Goal: Task Accomplishment & Management: Use online tool/utility

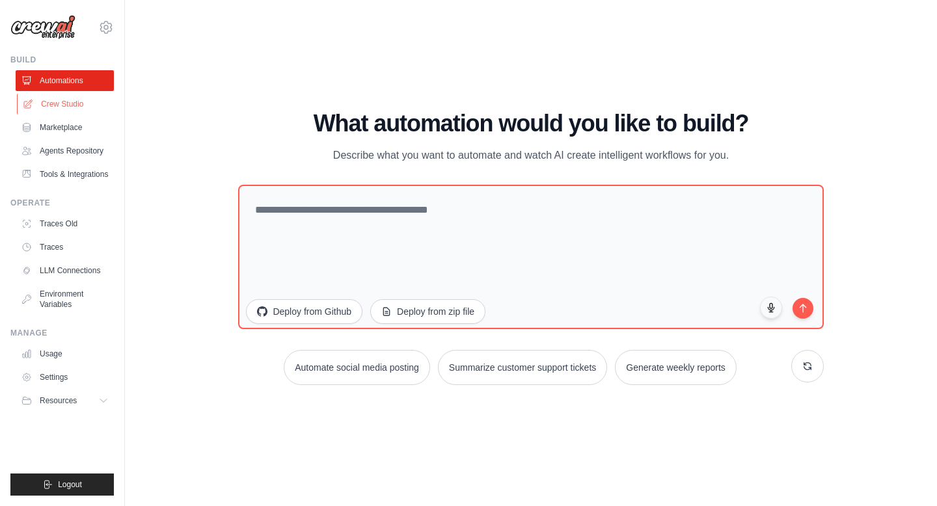
click at [53, 107] on link "Crew Studio" at bounding box center [66, 104] width 98 height 21
click at [58, 100] on link "Crew Studio" at bounding box center [66, 104] width 98 height 21
click at [61, 131] on link "Marketplace" at bounding box center [66, 127] width 98 height 21
click at [57, 100] on link "Crew Studio" at bounding box center [66, 104] width 98 height 21
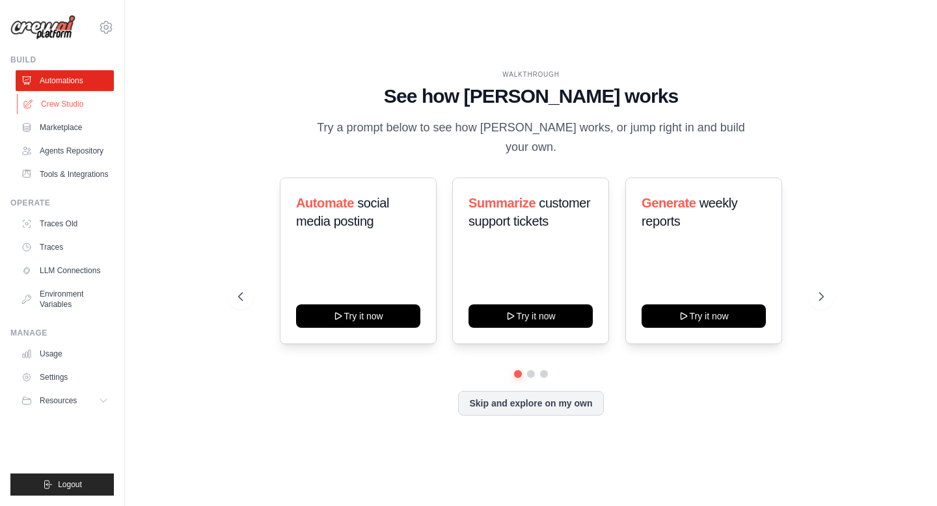
click at [57, 100] on link "Crew Studio" at bounding box center [66, 104] width 98 height 21
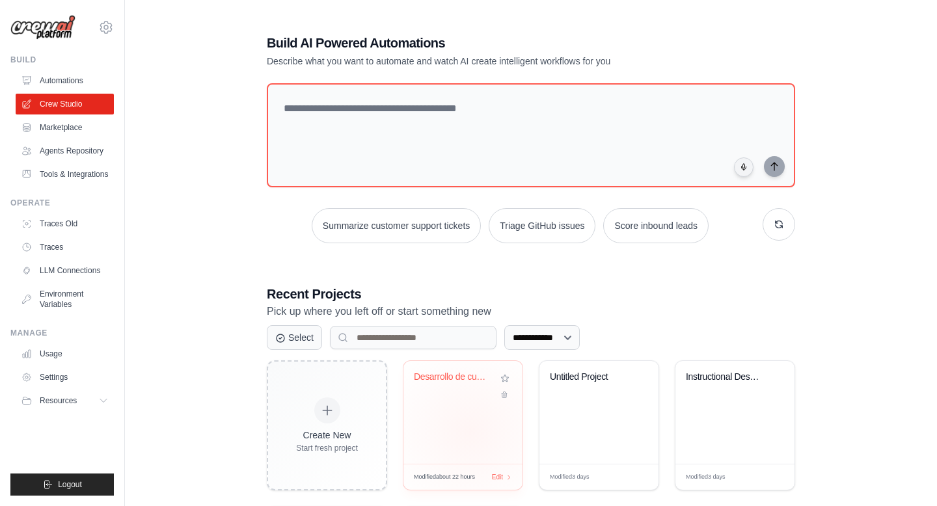
click at [471, 431] on div "Desarrollo de cursos de formacion" at bounding box center [463, 412] width 119 height 103
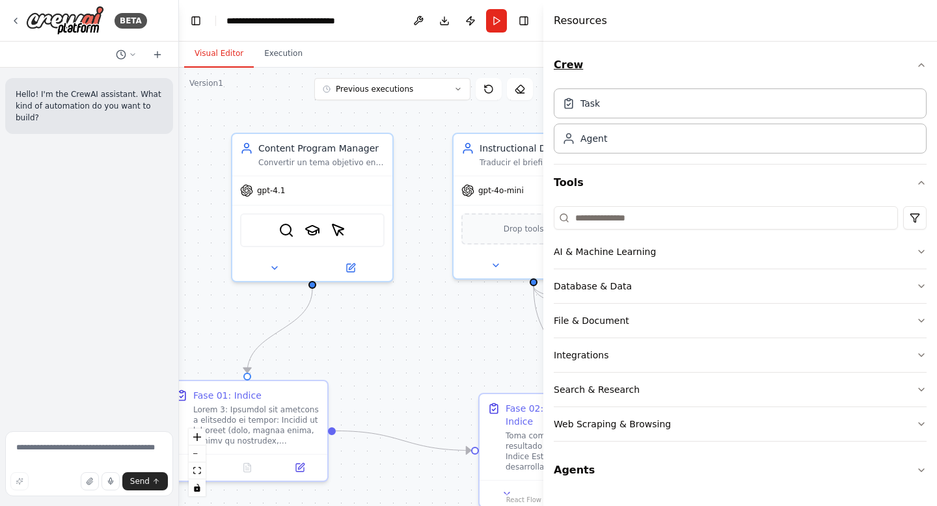
click at [921, 67] on icon "button" at bounding box center [921, 65] width 10 height 10
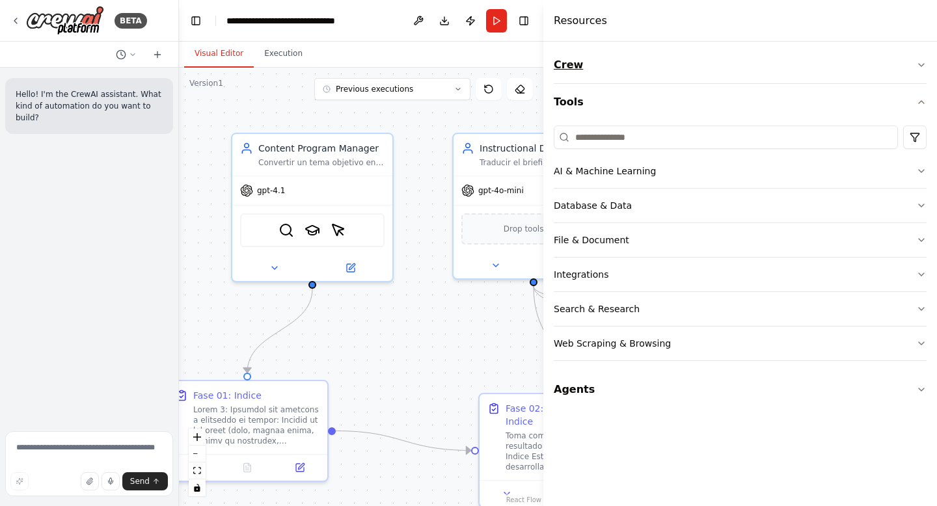
click at [921, 67] on icon "button" at bounding box center [921, 65] width 10 height 10
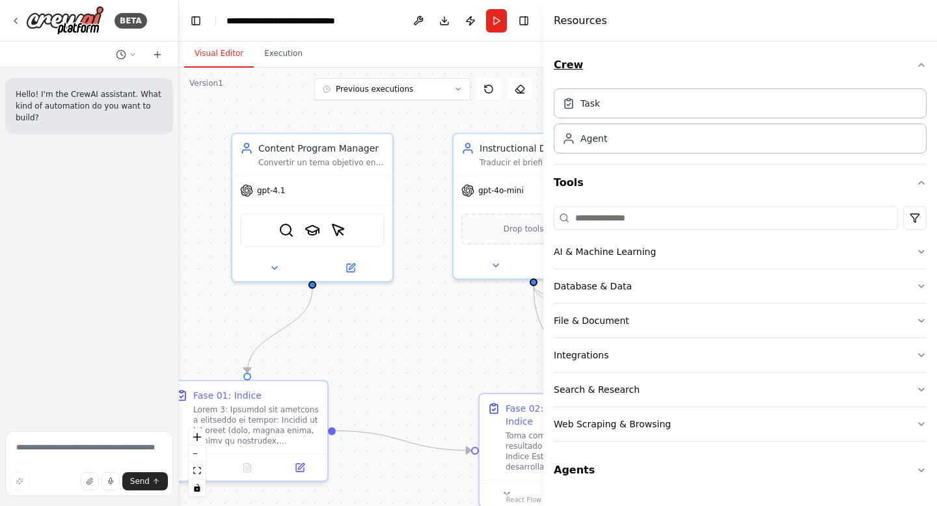
click at [921, 67] on icon "button" at bounding box center [921, 65] width 10 height 10
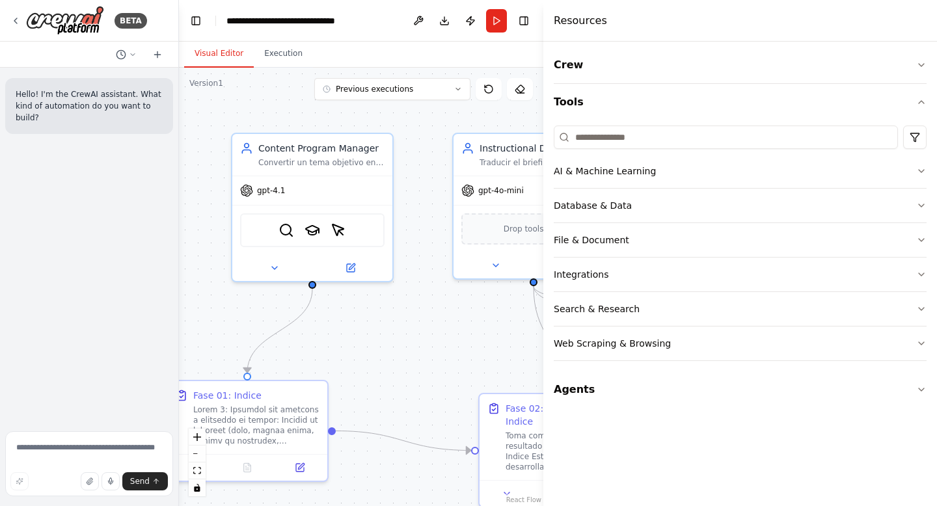
drag, startPoint x: 799, startPoint y: 69, endPoint x: 928, endPoint y: 100, distance: 133.2
click at [928, 100] on div "Crew Tools AI & Machine Learning Database & Data File & Document Integrations S…" at bounding box center [740, 274] width 394 height 465
drag, startPoint x: 928, startPoint y: 100, endPoint x: 914, endPoint y: 98, distance: 13.9
click at [914, 98] on button "Tools" at bounding box center [740, 102] width 373 height 36
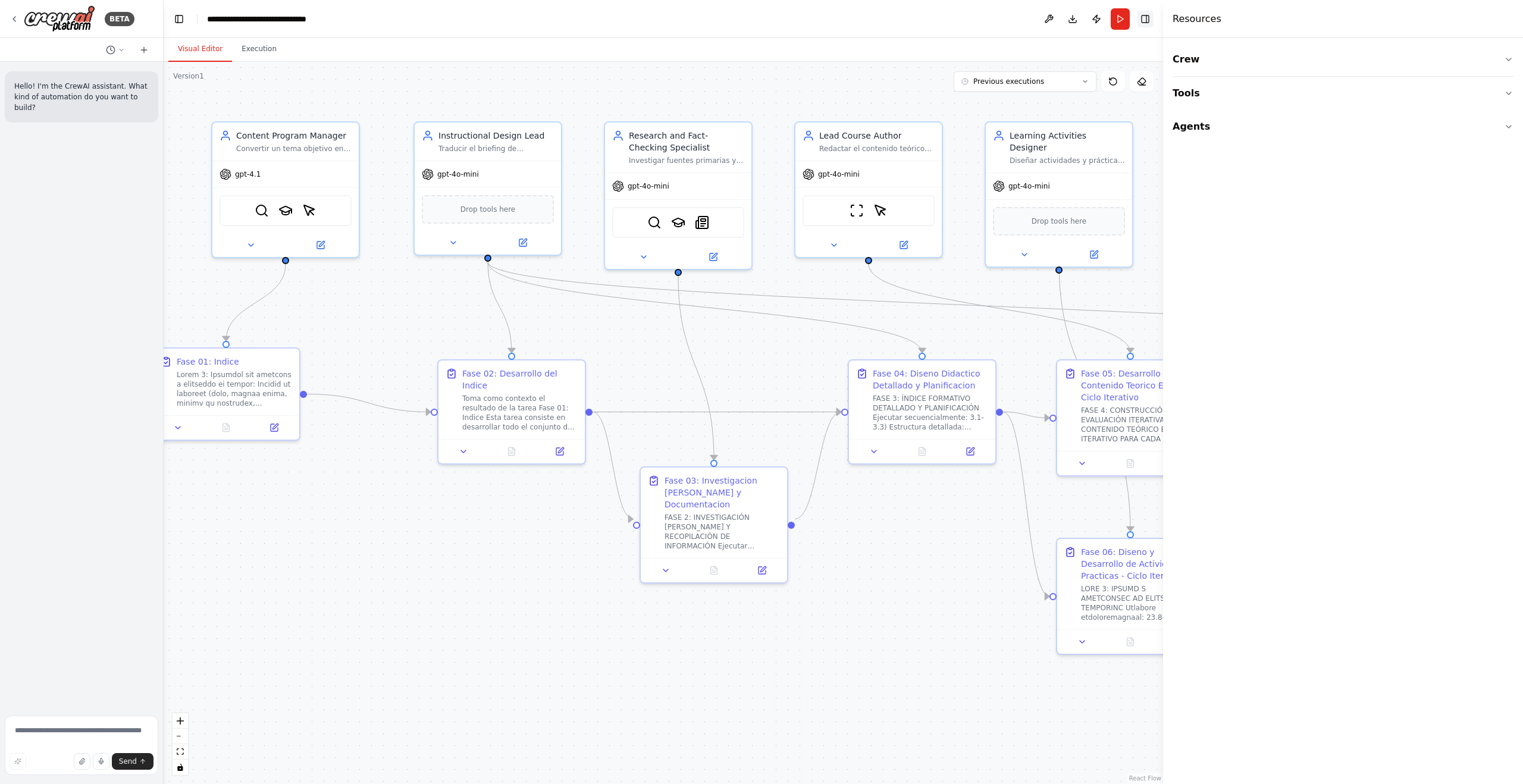
click at [857, 18] on button "Toggle Right Sidebar" at bounding box center [1145, 19] width 16 height 16
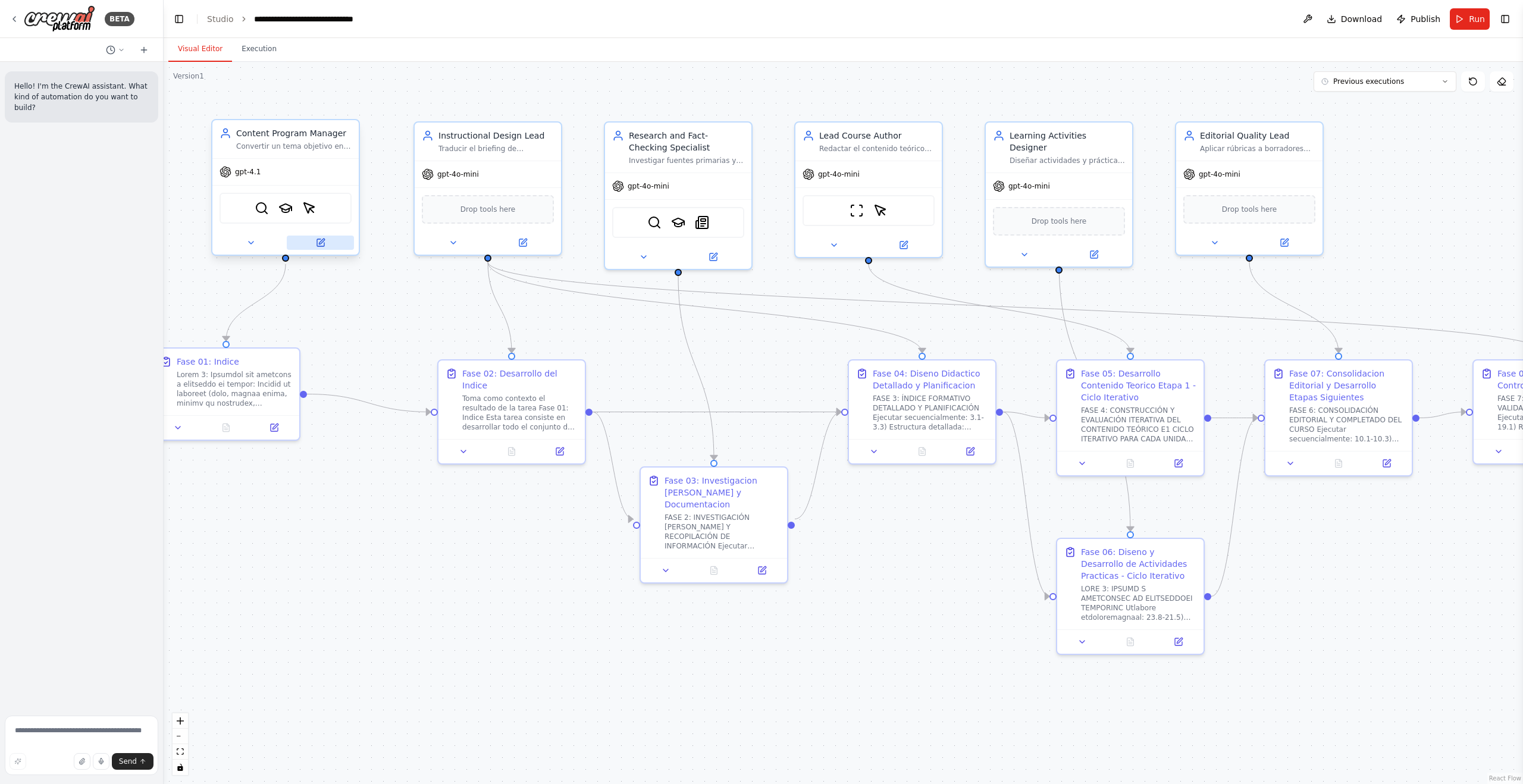
click at [319, 243] on icon at bounding box center [322, 241] width 5 height 5
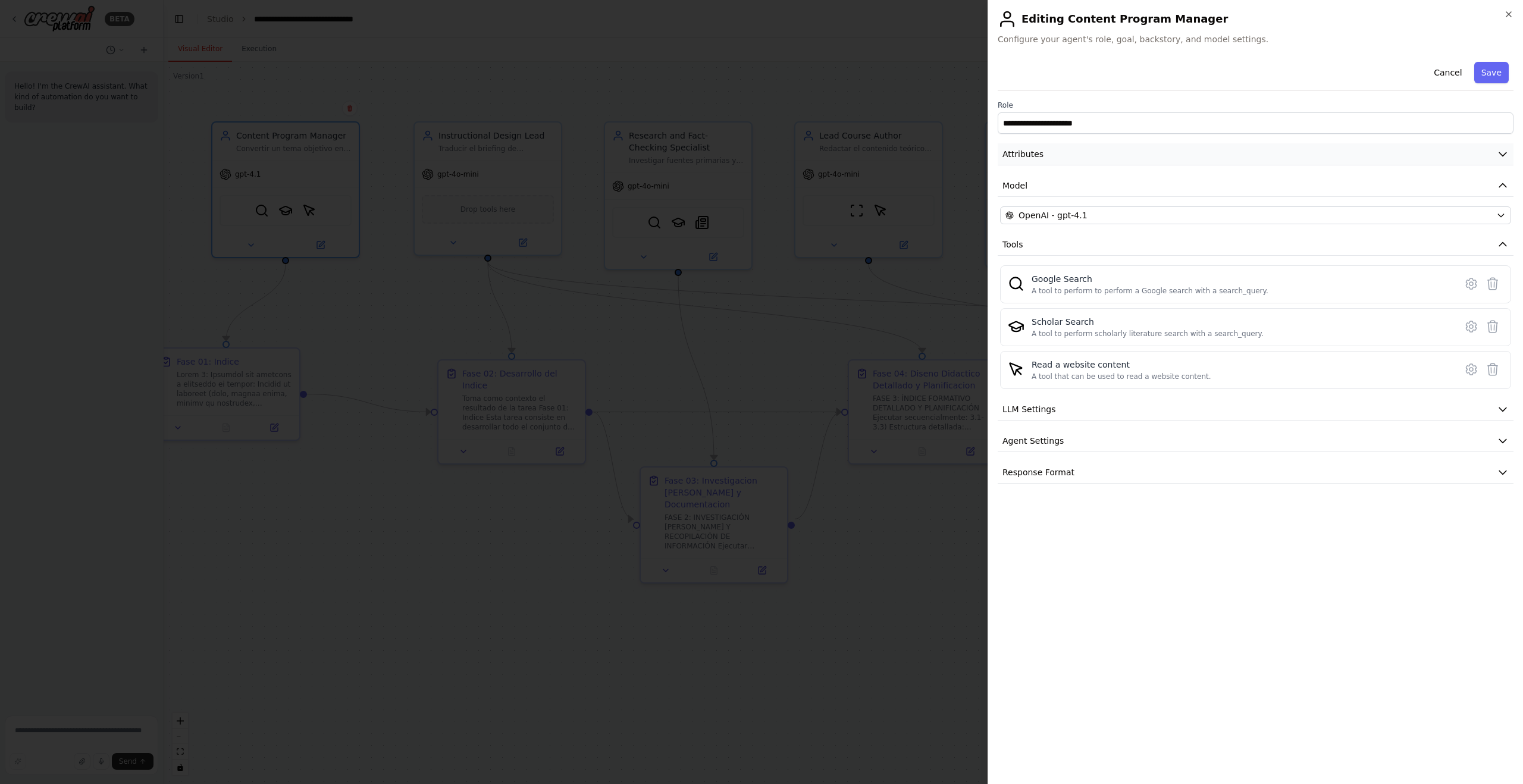
click at [857, 151] on button "Attributes" at bounding box center [1255, 154] width 516 height 22
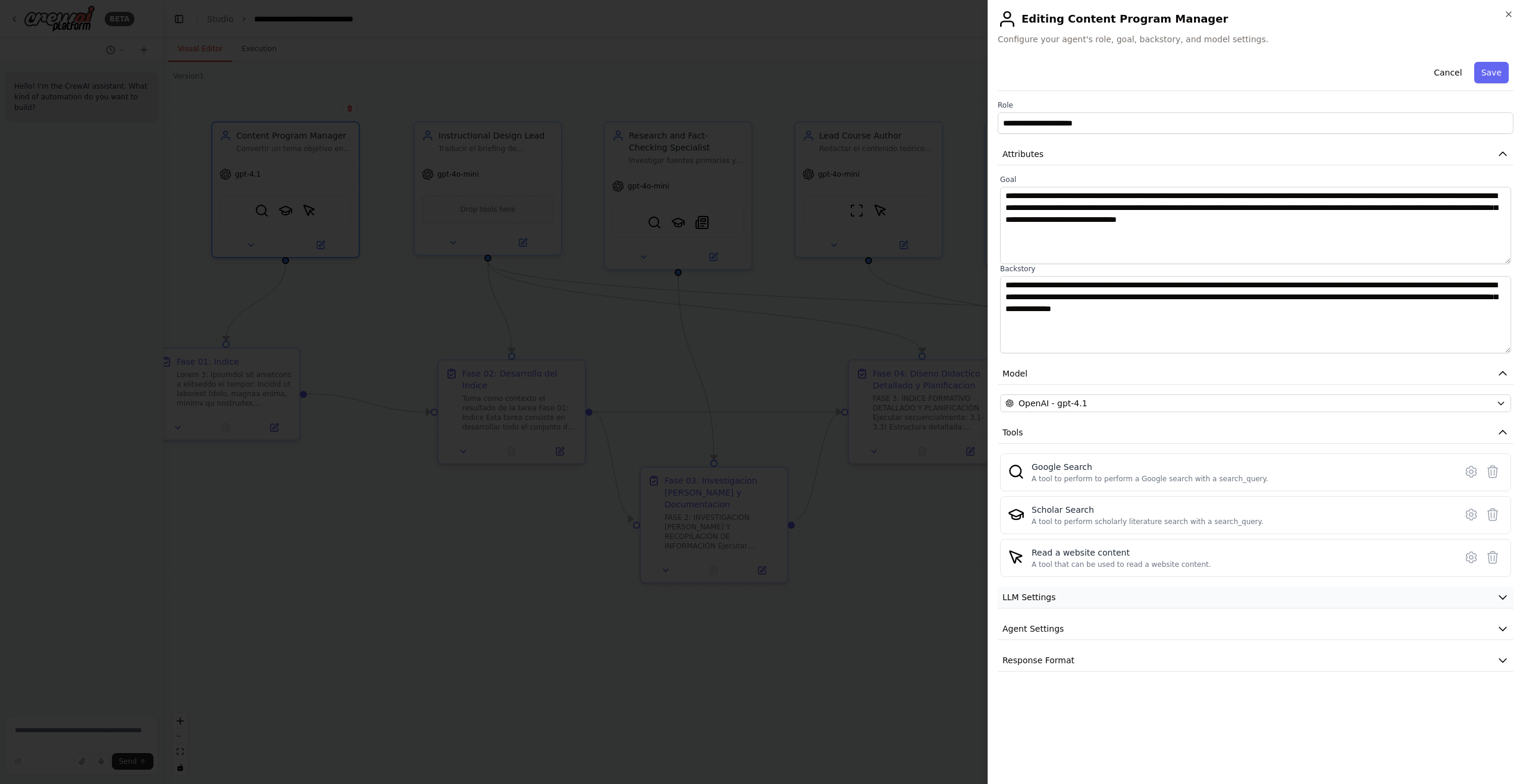
click at [857, 462] on icon "button" at bounding box center [1502, 597] width 12 height 12
click at [857, 462] on icon "button" at bounding box center [1502, 713] width 12 height 12
click at [857, 68] on button "Cancel" at bounding box center [1448, 72] width 42 height 21
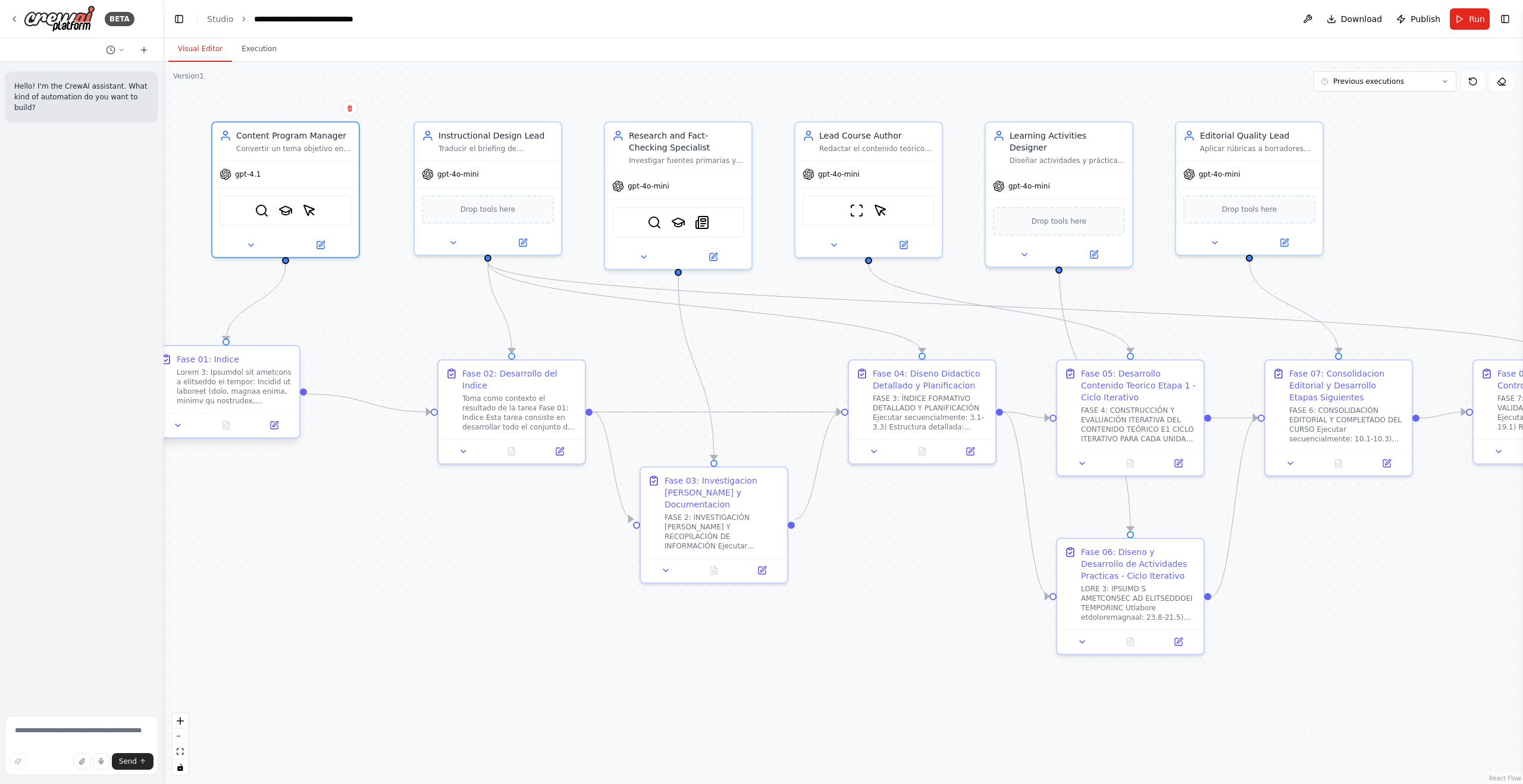
click at [266, 359] on div "Fase 01: Indice" at bounding box center [234, 359] width 115 height 12
drag, startPoint x: 259, startPoint y: 352, endPoint x: 303, endPoint y: 352, distance: 44.0
click at [303, 351] on div "Fase 01: Indice" at bounding box center [273, 379] width 146 height 67
click at [321, 422] on icon at bounding box center [322, 425] width 7 height 7
click at [321, 427] on icon at bounding box center [323, 424] width 5 height 5
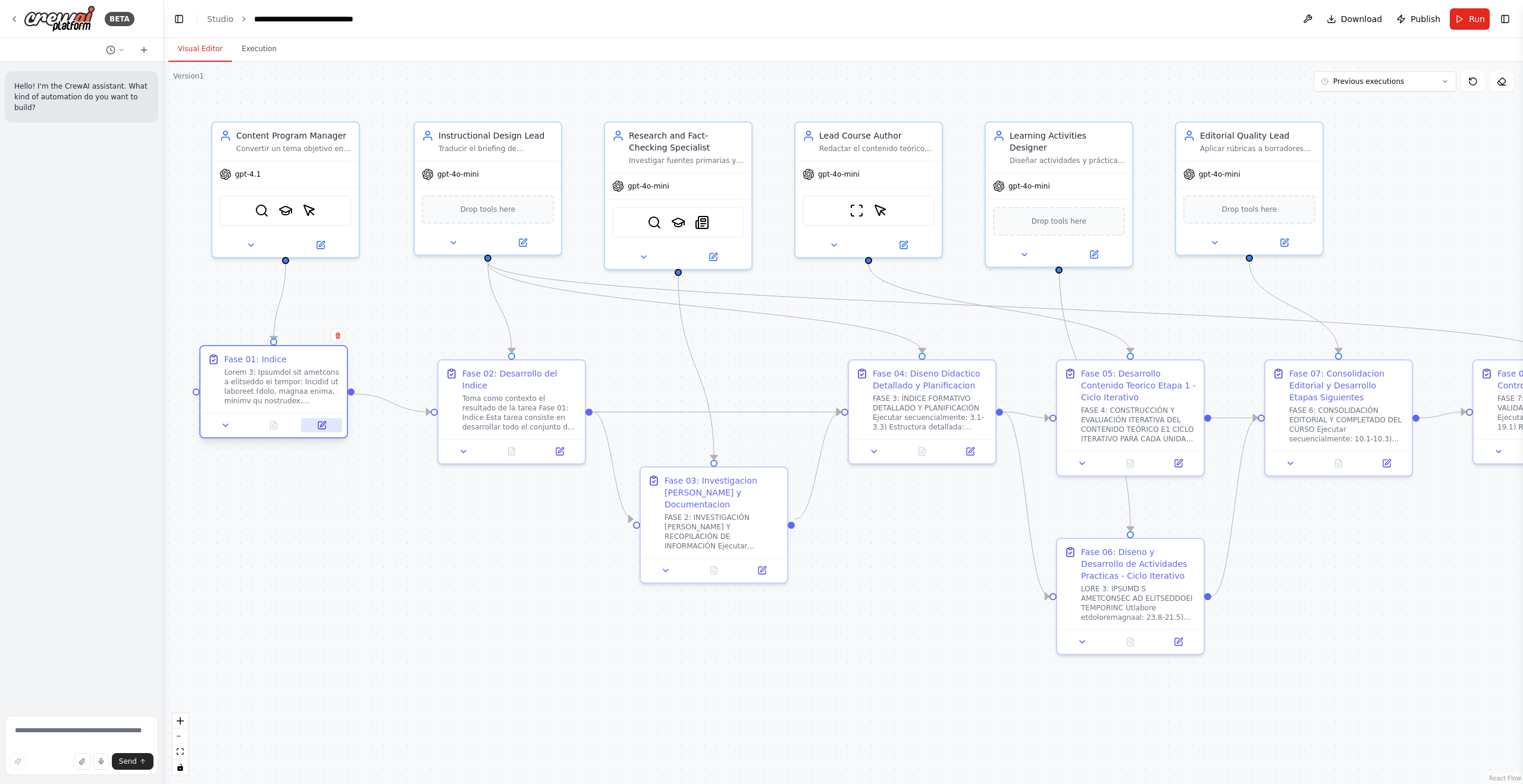
select select "*****"
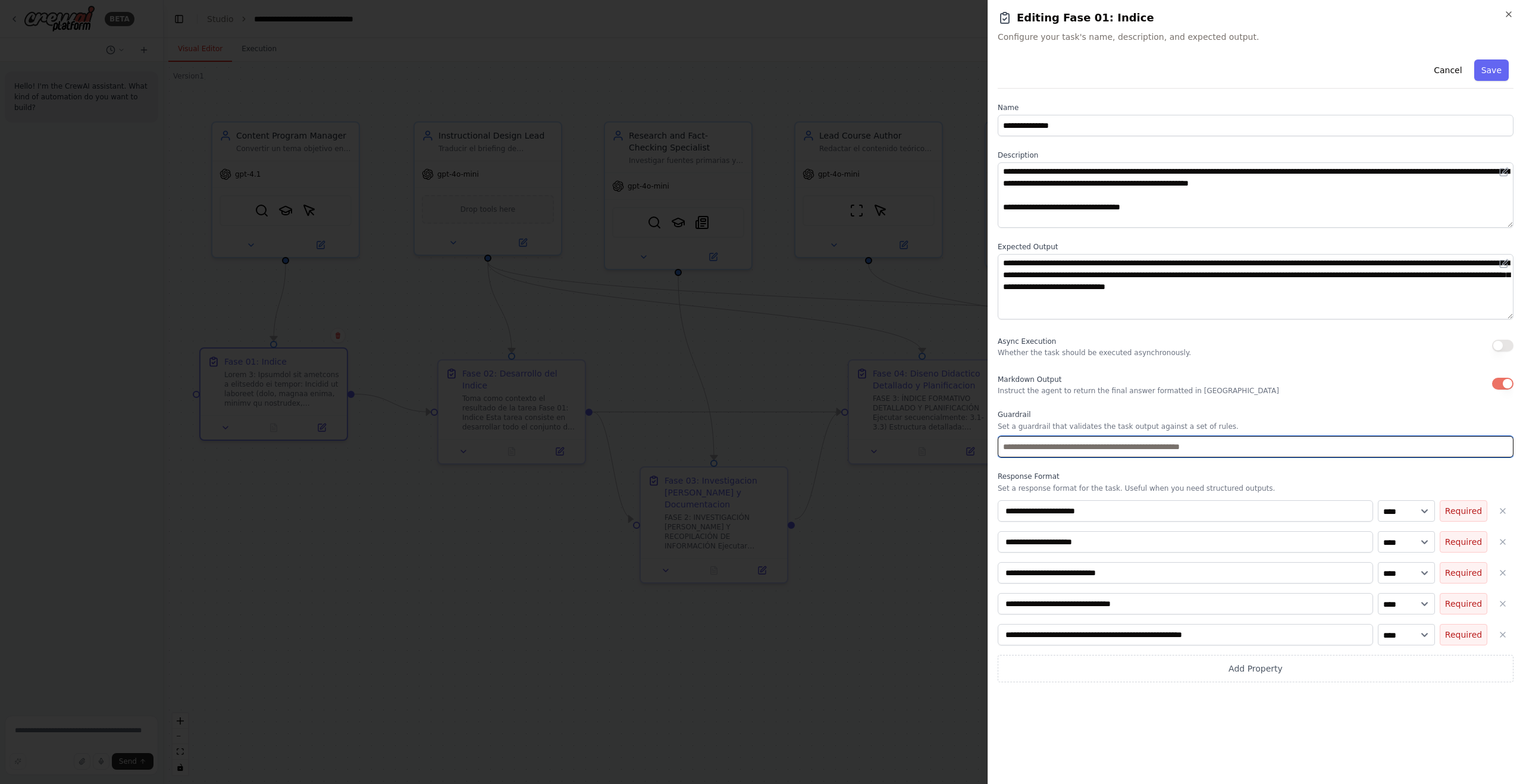
click at [857, 443] on input "text" at bounding box center [1255, 446] width 516 height 21
click at [857, 13] on icon "button" at bounding box center [1508, 14] width 9 height 9
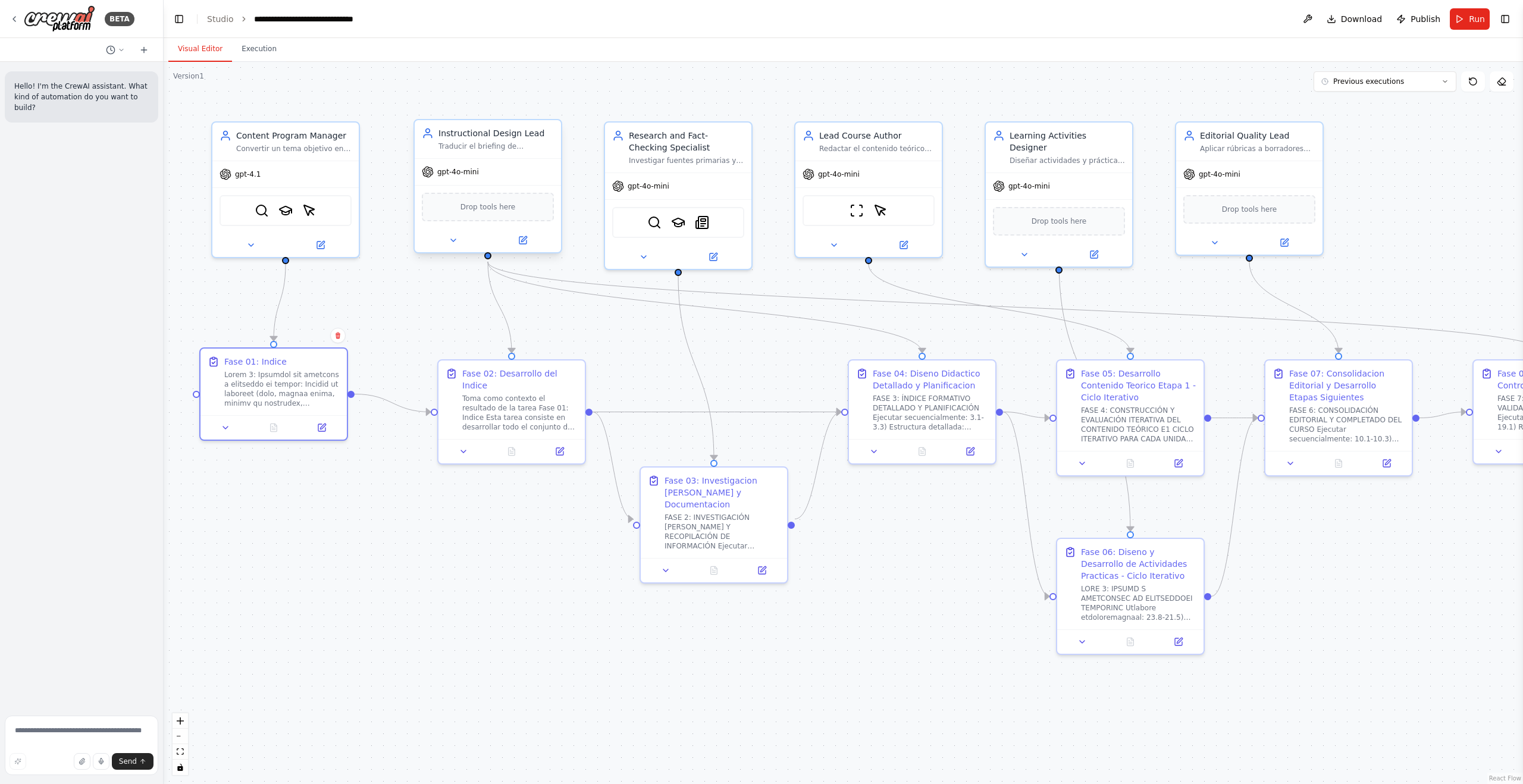
click at [517, 202] on div "Drop tools here" at bounding box center [487, 207] width 132 height 28
click at [522, 243] on icon at bounding box center [523, 240] width 7 height 7
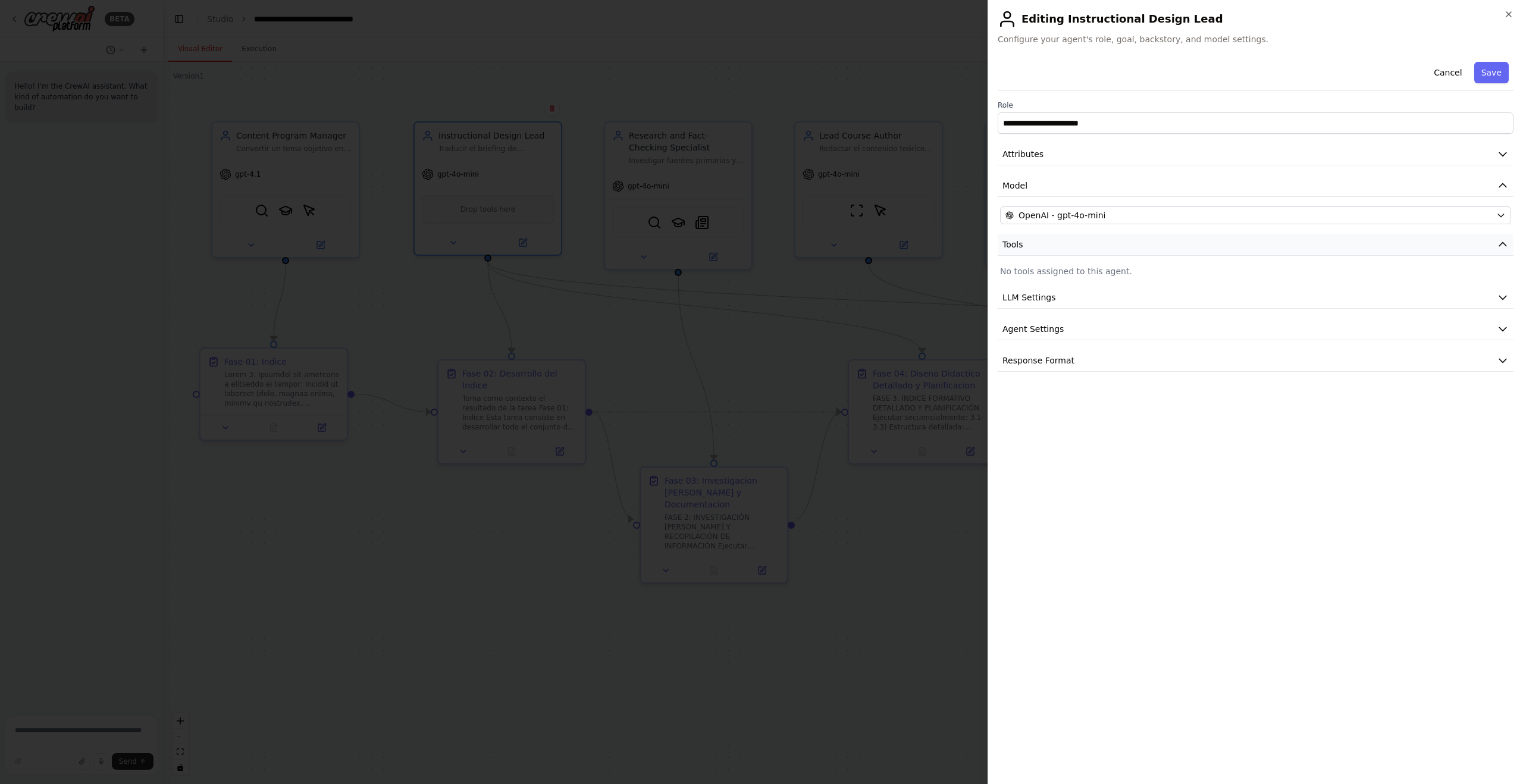
click at [857, 242] on icon "button" at bounding box center [1502, 244] width 12 height 12
click at [857, 261] on div "**********" at bounding box center [1255, 214] width 516 height 314
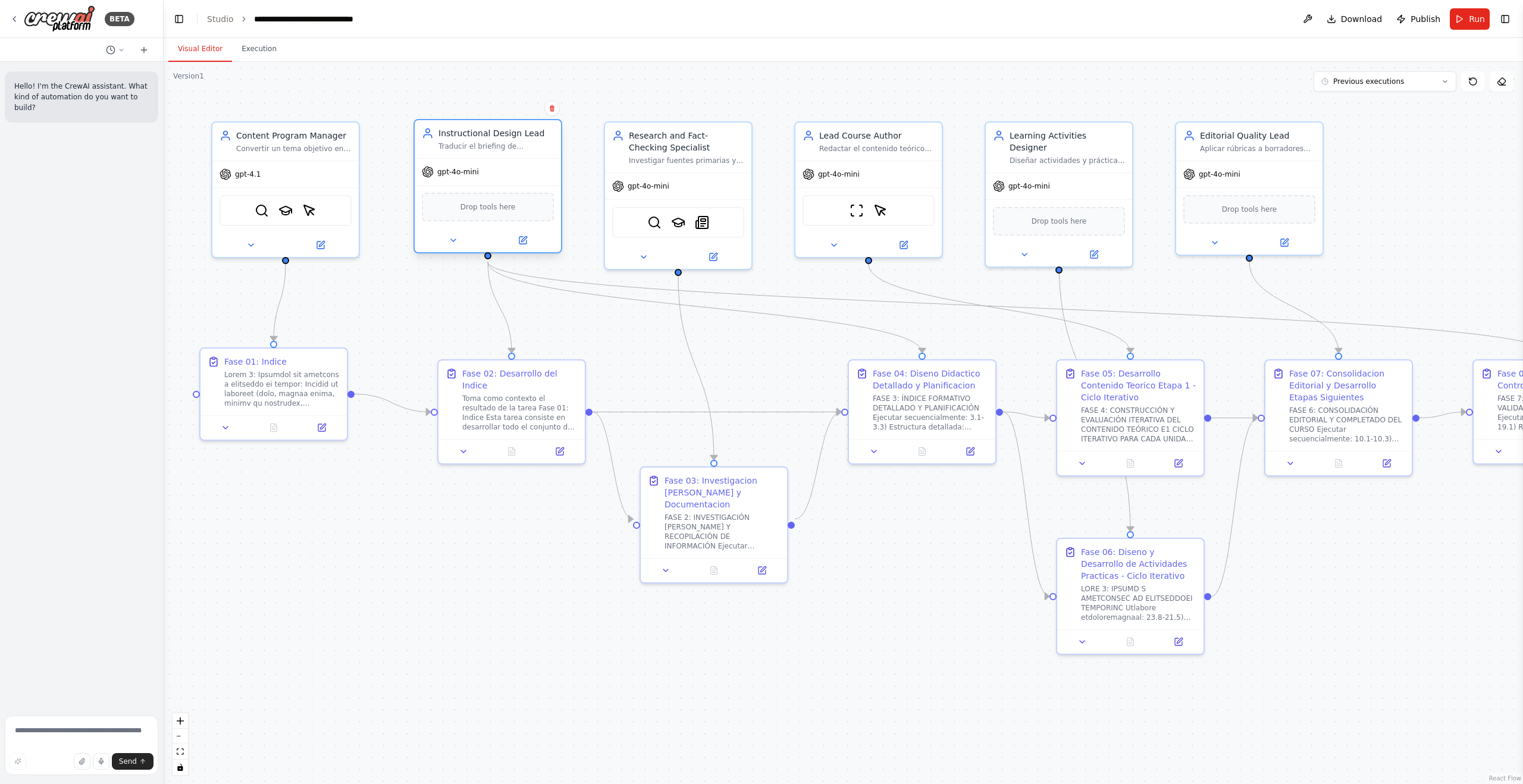
click at [478, 202] on span "Drop tools here" at bounding box center [488, 207] width 56 height 12
click at [857, 16] on button "Toggle Right Sidebar" at bounding box center [1505, 19] width 16 height 16
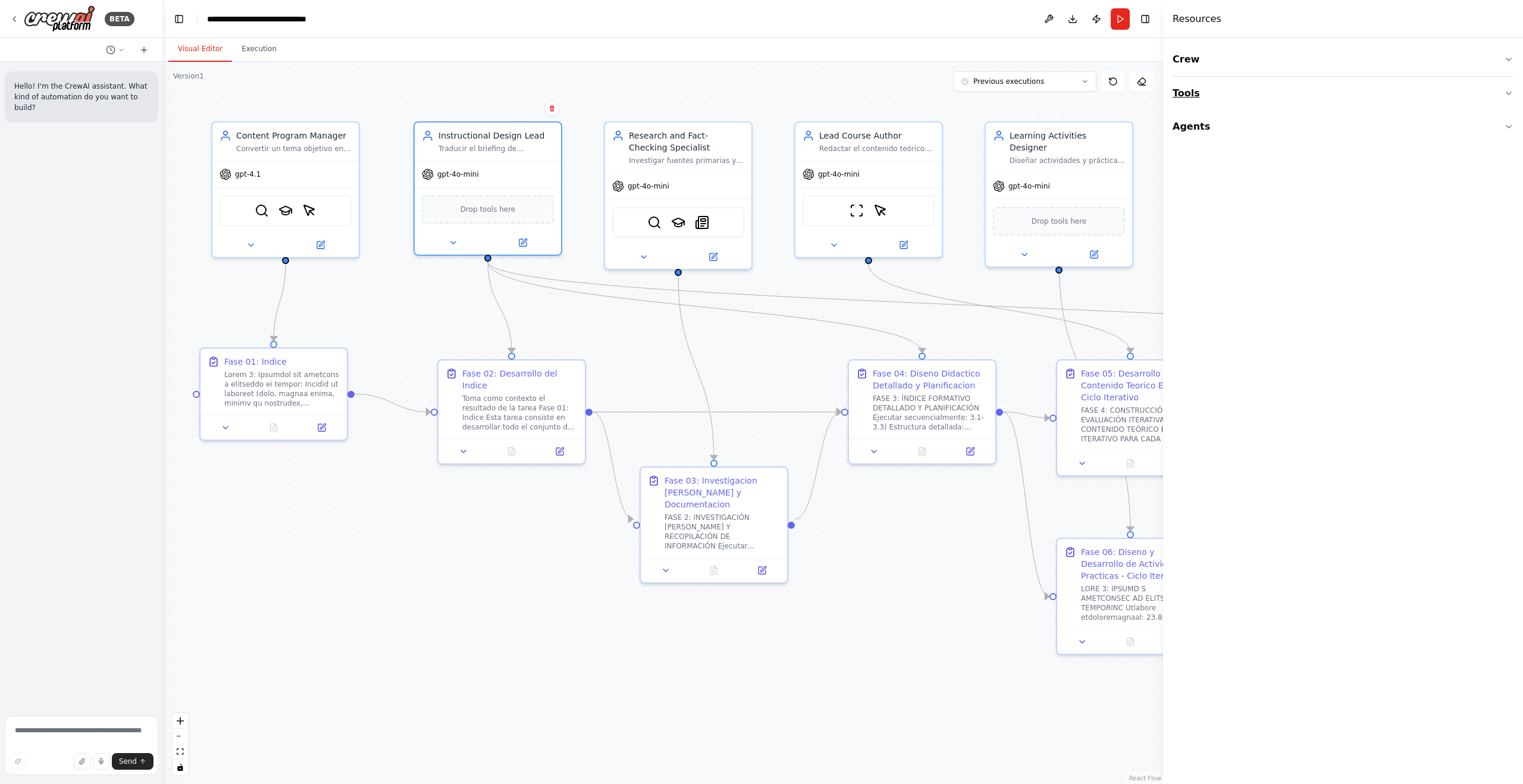
click at [857, 93] on button "Tools" at bounding box center [1343, 93] width 341 height 33
click at [857, 250] on button "Integrations" at bounding box center [1343, 251] width 341 height 31
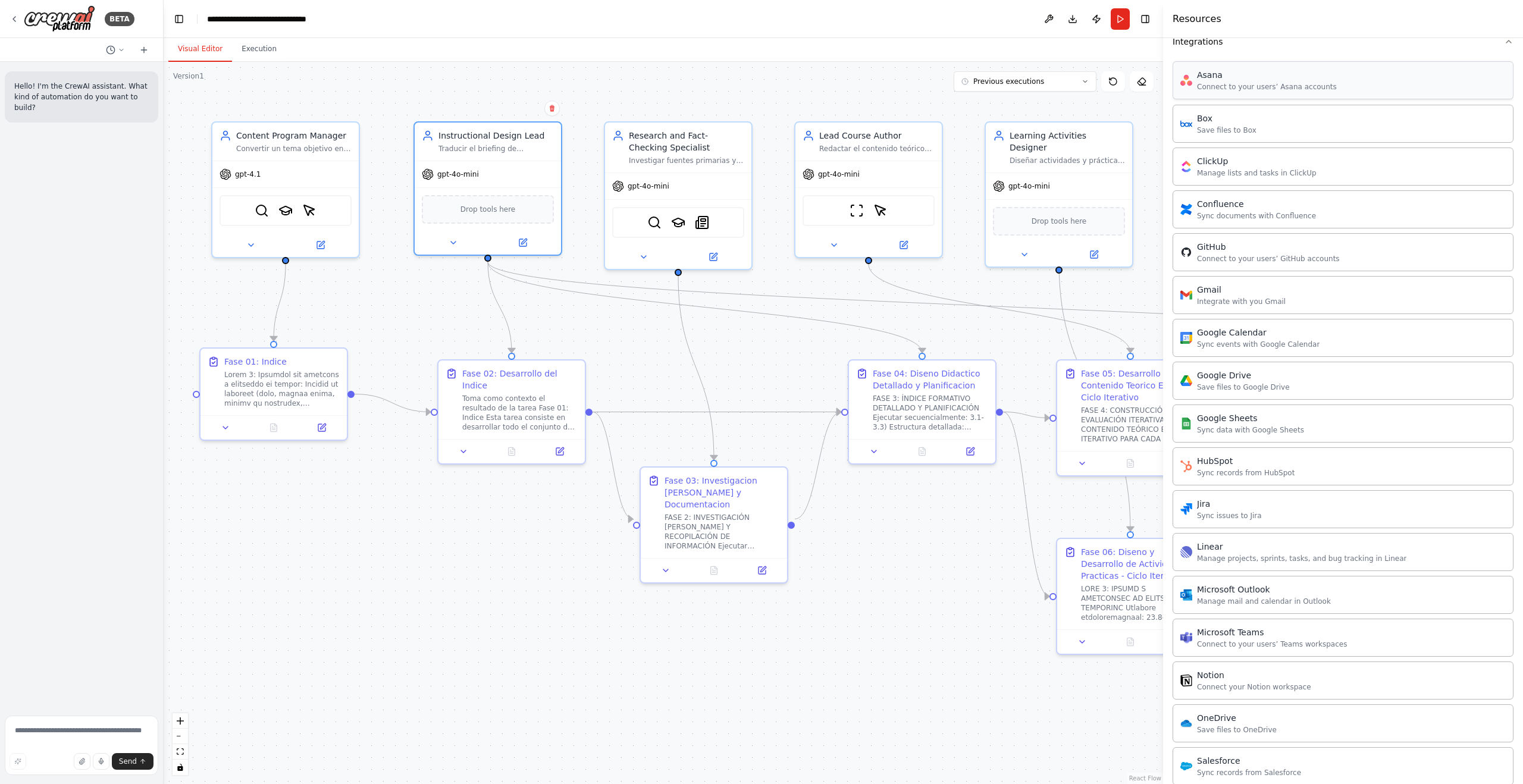
scroll to position [222, 0]
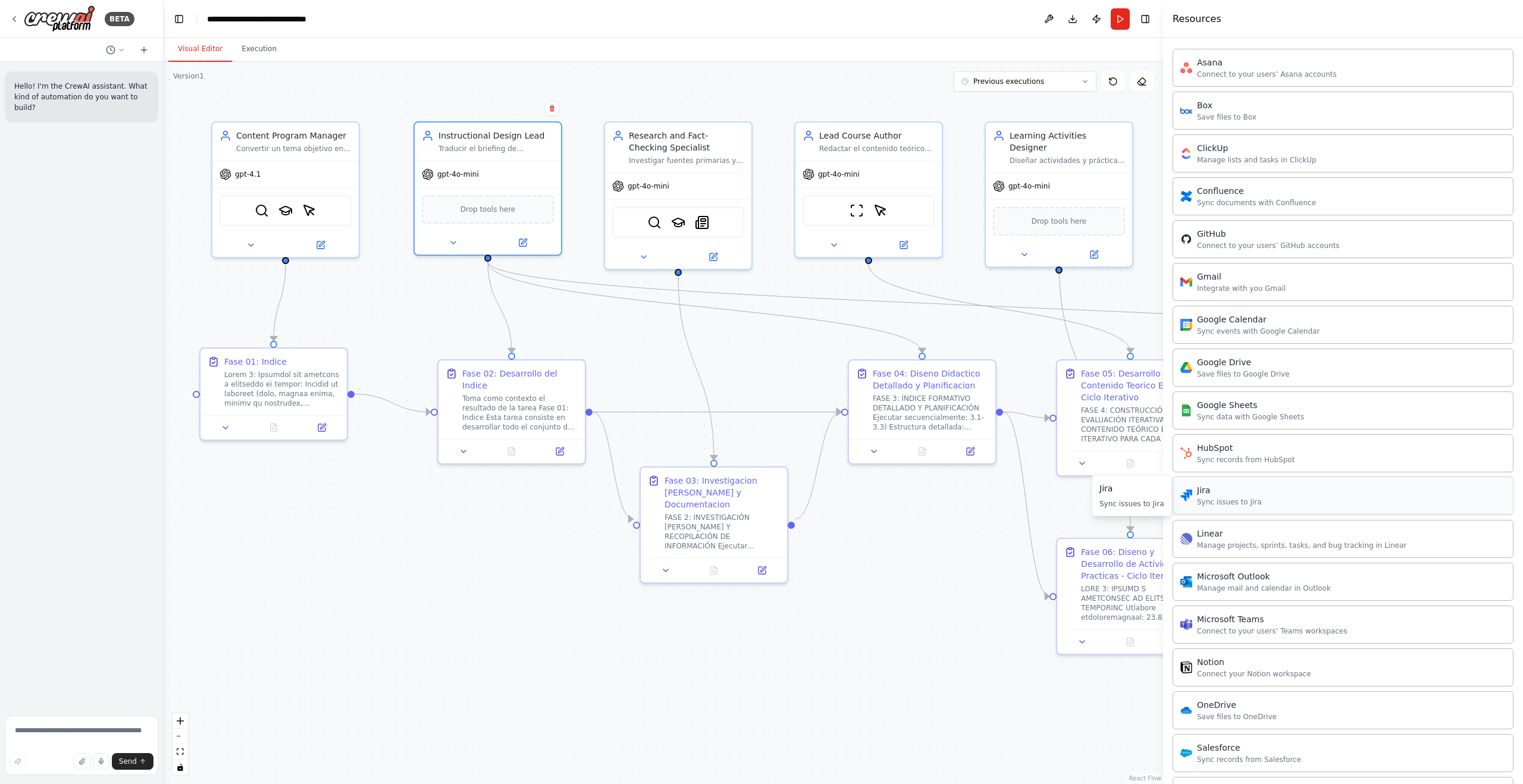
click at [857, 462] on div "Sync issues to Jira" at bounding box center [1229, 502] width 65 height 9
click at [488, 198] on div "Jira" at bounding box center [487, 208] width 132 height 31
click at [489, 210] on img at bounding box center [488, 208] width 15 height 15
